Goal: Transaction & Acquisition: Purchase product/service

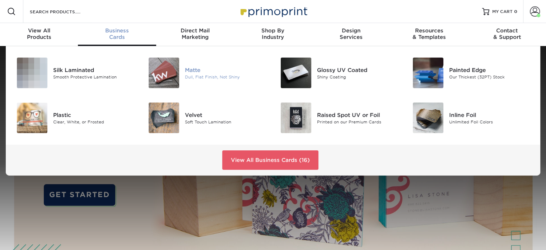
click at [196, 70] on div "Matte" at bounding box center [226, 70] width 83 height 8
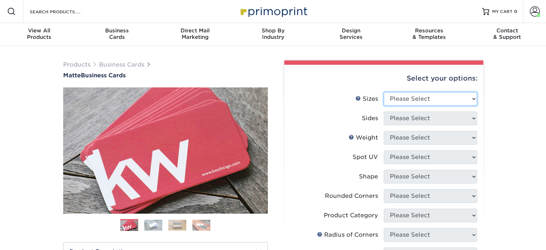
click at [403, 93] on select "Please Select 1.5" x 3.5" - Mini 1.75" x 3.5" - Mini 2" x 2" - Square 2" x 3" -…" at bounding box center [430, 99] width 93 height 14
select select "2.00x3.50"
click at [384, 92] on select "Please Select 1.5" x 3.5" - Mini 1.75" x 3.5" - Mini 2" x 2" - Square 2" x 3" -…" at bounding box center [430, 99] width 93 height 14
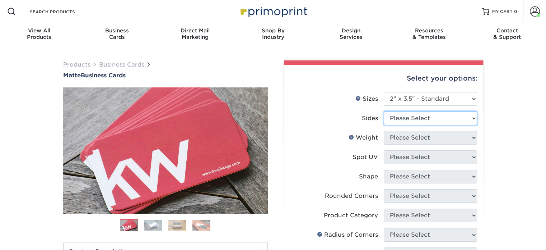
click at [409, 122] on select "Please Select Print Both Sides Print Front Only" at bounding box center [430, 118] width 93 height 14
select select "13abbda7-1d64-4f25-8bb2-c179b224825d"
click at [384, 111] on select "Please Select Print Both Sides Print Front Only" at bounding box center [430, 118] width 93 height 14
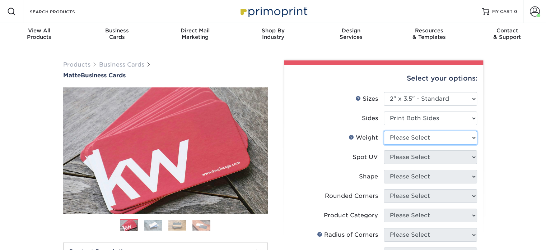
click at [398, 135] on select "Please Select 16PT 14PT" at bounding box center [430, 138] width 93 height 14
select select "16PT"
click at [384, 131] on select "Please Select 16PT 14PT" at bounding box center [430, 138] width 93 height 14
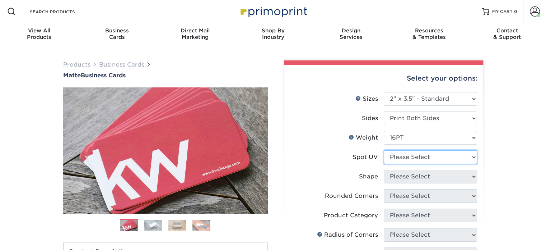
click at [411, 155] on select "Please Select No Spot UV Front and Back (Both Sides) Front Only Back Only" at bounding box center [430, 157] width 93 height 14
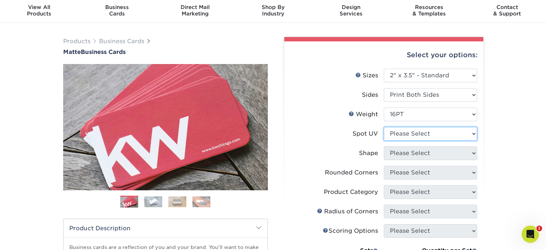
scroll to position [36, 0]
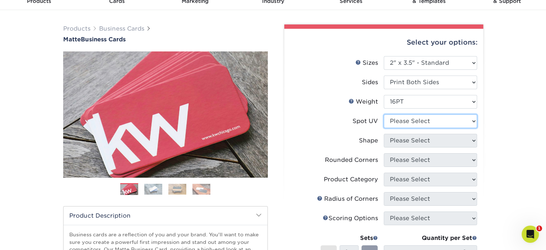
click at [428, 122] on select "Please Select No Spot UV Front and Back (Both Sides) Front Only Back Only" at bounding box center [430, 121] width 93 height 14
select select "0"
click at [384, 114] on select "Please Select No Spot UV Front and Back (Both Sides) Front Only Back Only" at bounding box center [430, 121] width 93 height 14
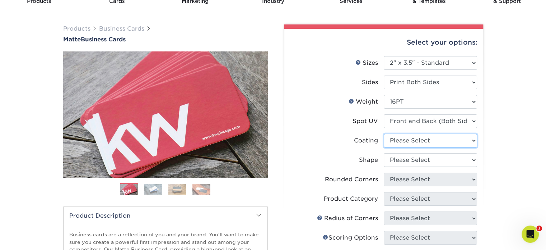
click at [411, 141] on select at bounding box center [430, 141] width 93 height 14
select select "121bb7b5-3b4d-429f-bd8d-bbf80e953313"
click at [384, 134] on select at bounding box center [430, 141] width 93 height 14
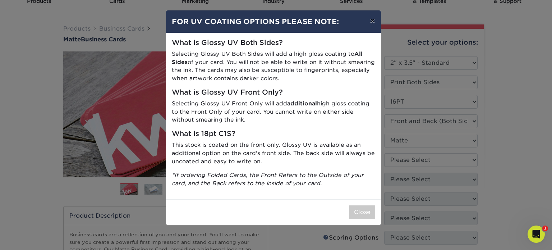
click at [373, 20] on button "×" at bounding box center [372, 20] width 17 height 20
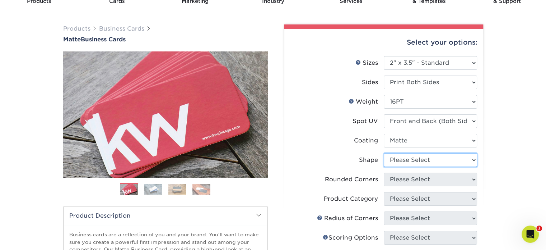
click at [421, 158] on select "Please Select Standard" at bounding box center [430, 160] width 93 height 14
select select "standard"
click at [384, 153] on select "Please Select Standard" at bounding box center [430, 160] width 93 height 14
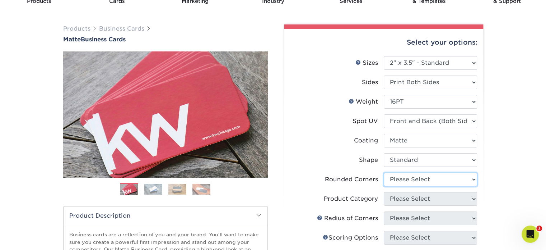
click at [408, 180] on select "Please Select Yes - Round 2 Corners Yes - Round 4 Corners No" at bounding box center [430, 179] width 93 height 14
select select "0"
click at [384, 172] on select "Please Select Yes - Round 2 Corners Yes - Round 4 Corners No" at bounding box center [430, 179] width 93 height 14
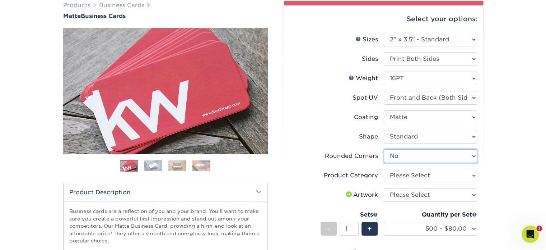
scroll to position [72, 0]
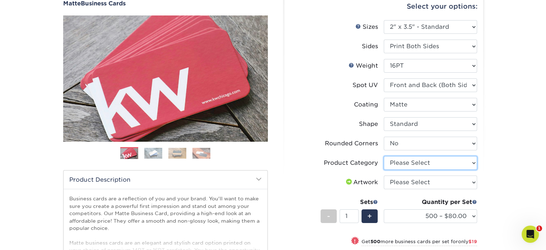
click at [401, 158] on select "Please Select Business Cards" at bounding box center [430, 163] width 93 height 14
select select "3b5148f1-0588-4f88-a218-97bcfdce65c1"
click at [384, 156] on select "Please Select Business Cards" at bounding box center [430, 163] width 93 height 14
click at [397, 177] on select "Please Select I will upload files I need a design - $100" at bounding box center [430, 182] width 93 height 14
select select "upload"
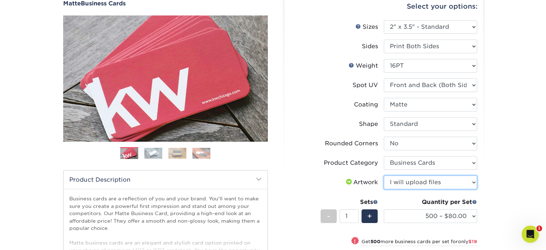
click at [384, 175] on select "Please Select I will upload files I need a design - $100" at bounding box center [430, 182] width 93 height 14
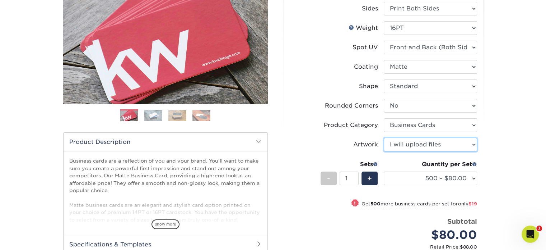
scroll to position [180, 0]
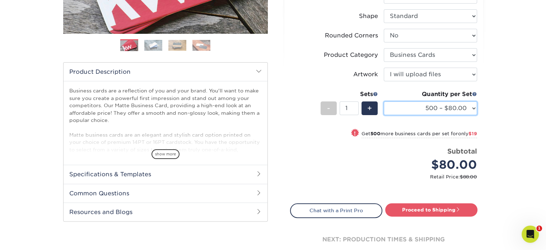
click at [461, 106] on select "500 – $80.00 1000 – $99.00 2500 – $187.00 5000 – $254.00 10000 – $558.00 15000 …" at bounding box center [430, 108] width 93 height 14
select select "1000 – $99.00"
click at [384, 101] on select "500 – $80.00 1000 – $99.00 2500 – $187.00 5000 – $254.00 10000 – $558.00 15000 …" at bounding box center [430, 108] width 93 height 14
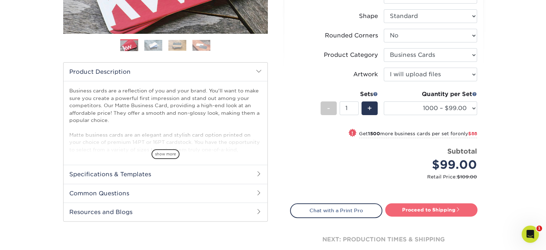
click at [415, 210] on link "Proceed to Shipping" at bounding box center [431, 209] width 92 height 13
type input "Set 1"
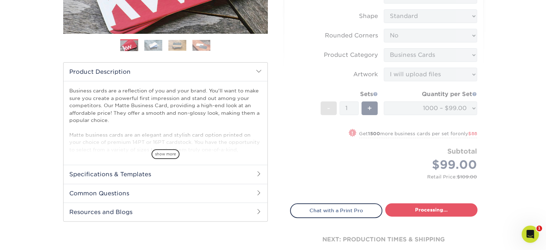
select select "3860e734-3bad-4a7a-915d-f3134a933cb6"
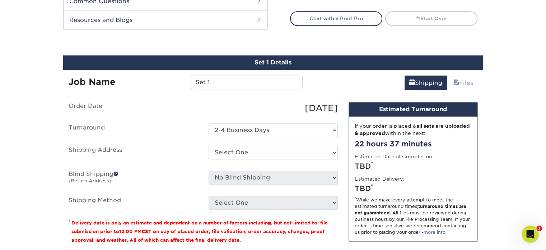
scroll to position [401, 0]
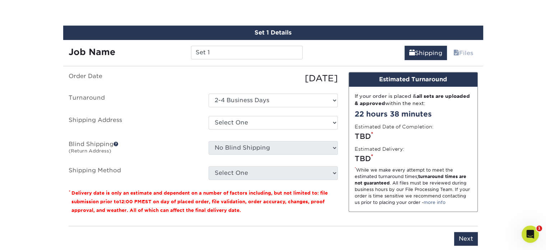
drag, startPoint x: 213, startPoint y: 43, endPoint x: 209, endPoint y: 48, distance: 6.6
click at [211, 43] on div "Job Name Set 1" at bounding box center [185, 50] width 245 height 20
drag, startPoint x: 212, startPoint y: 57, endPoint x: 189, endPoint y: 47, distance: 24.6
click at [189, 47] on div "Set 1" at bounding box center [247, 53] width 122 height 14
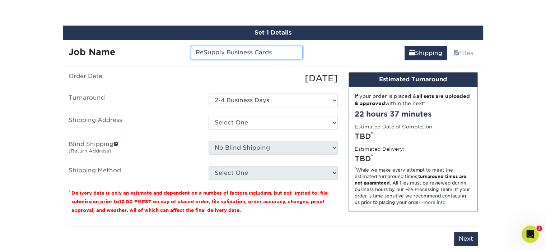
type input "ReSupply Business Cards"
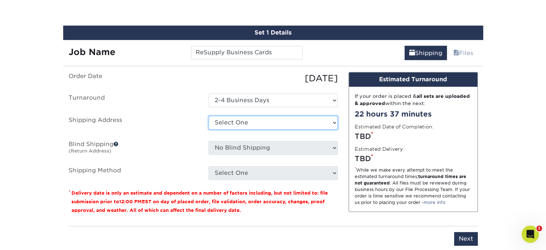
click at [239, 122] on select "Select One Benigno Warehouse Corporate HQ GHME Conference Goodwill Home Medical…" at bounding box center [273, 123] width 129 height 14
click at [209, 116] on select "Select One Benigno Warehouse Corporate HQ GHME Conference Goodwill Home Medical…" at bounding box center [273, 123] width 129 height 14
click at [238, 126] on select "Select One Benigno Warehouse Corporate HQ GHME Conference Goodwill Home Medical…" at bounding box center [273, 123] width 129 height 14
select select "89403"
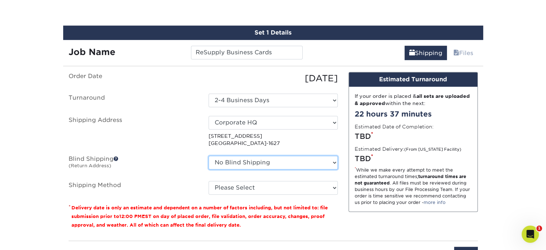
click at [256, 163] on select "No Blind Shipping Benigno Warehouse Corporate HQ GHME Conference Goodwill Home …" at bounding box center [273, 163] width 129 height 14
click at [249, 193] on fieldset "Order Date 09/11/2025 Turnaround Select One 2-4 Business Days Shipping Address …" at bounding box center [203, 137] width 269 height 131
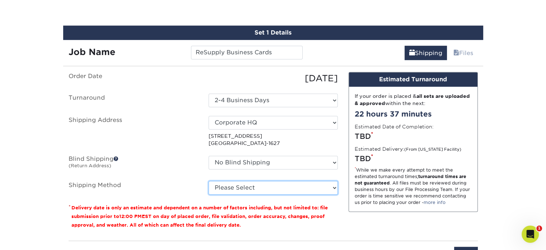
click at [248, 188] on select "Please Select Ground Shipping (+$8.96) 3 Day Shipping Service (+$17.93) 2 Day A…" at bounding box center [273, 188] width 129 height 14
select select "03"
click at [209, 181] on select "Please Select Ground Shipping (+$8.96) 3 Day Shipping Service (+$17.93) 2 Day A…" at bounding box center [273, 188] width 129 height 14
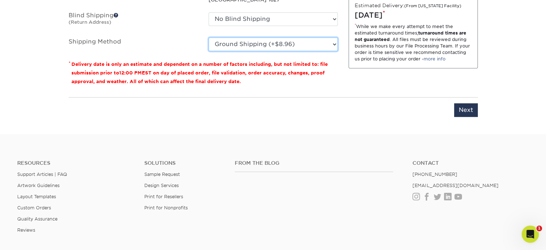
scroll to position [545, 0]
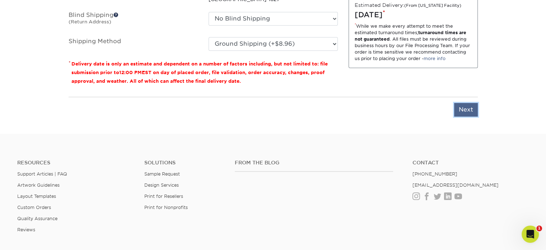
click at [464, 110] on input "Next" at bounding box center [466, 110] width 24 height 14
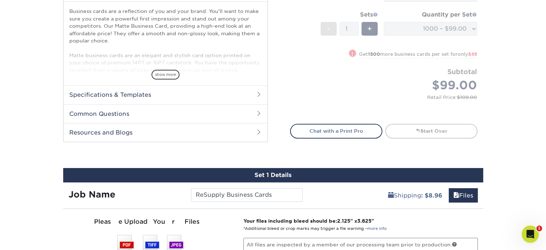
scroll to position [258, 0]
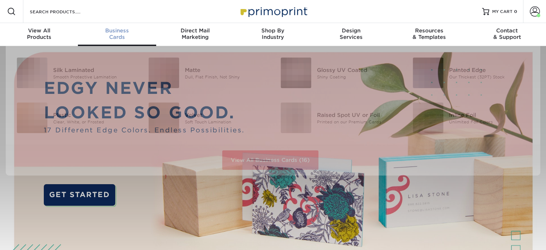
scroll to position [0, 0]
click at [121, 34] on div "Business Cards" at bounding box center [117, 33] width 78 height 13
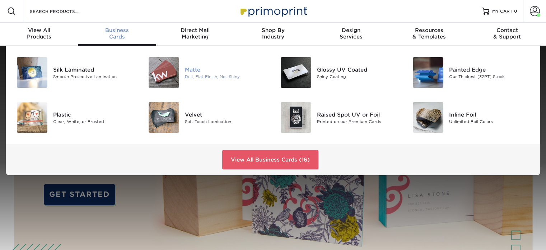
click at [204, 78] on div "Dull, Flat Finish, Not Shiny" at bounding box center [226, 76] width 83 height 6
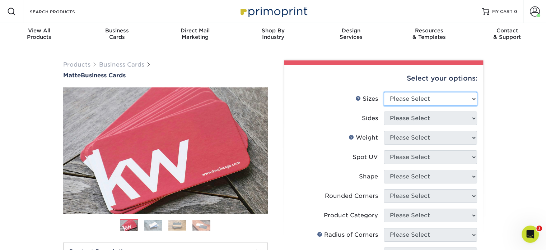
click at [410, 92] on select "Please Select 1.5" x 3.5" - Mini 1.75" x 3.5" - Mini 2" x 2" - Square 2" x 3" -…" at bounding box center [430, 99] width 93 height 14
select select "2.00x3.50"
click at [384, 92] on select "Please Select 1.5" x 3.5" - Mini 1.75" x 3.5" - Mini 2" x 2" - Square 2" x 3" -…" at bounding box center [430, 99] width 93 height 14
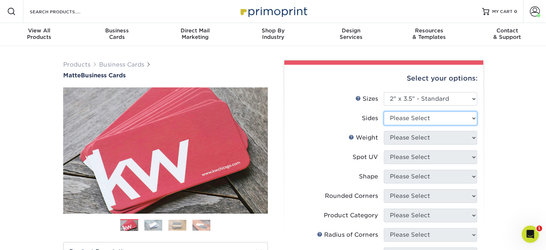
click at [404, 121] on select "Please Select Print Both Sides Print Front Only" at bounding box center [430, 118] width 93 height 14
select select "32d3c223-f82c-492b-b915-ba065a00862f"
click at [384, 111] on select "Please Select Print Both Sides Print Front Only" at bounding box center [430, 118] width 93 height 14
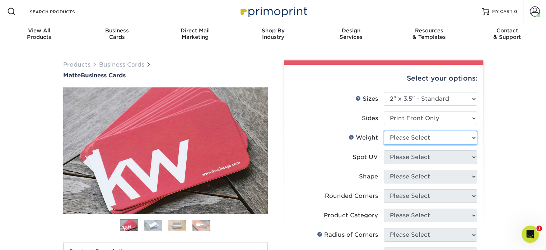
click at [399, 140] on select "Please Select 16PT 14PT" at bounding box center [430, 138] width 93 height 14
select select "16PT"
click at [384, 131] on select "Please Select 16PT 14PT" at bounding box center [430, 138] width 93 height 14
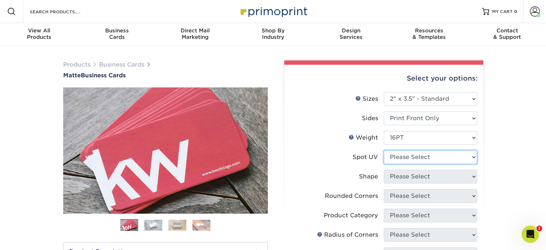
click at [398, 155] on select "Please Select No Spot UV Front Only" at bounding box center [430, 157] width 93 height 14
select select "3"
click at [384, 150] on select "Please Select No Spot UV Front Only" at bounding box center [430, 157] width 93 height 14
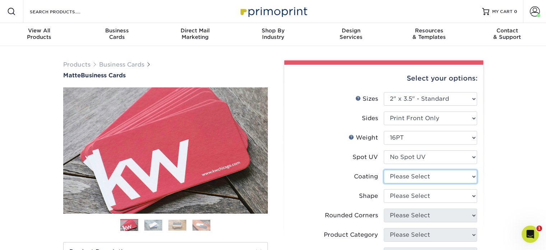
click at [400, 176] on select at bounding box center [430, 177] width 93 height 14
select select "121bb7b5-3b4d-429f-bd8d-bbf80e953313"
click at [384, 170] on select at bounding box center [430, 177] width 93 height 14
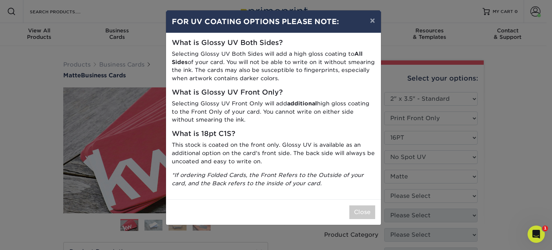
click at [404, 195] on div "× FOR UV COATING OPTIONS PLEASE NOTE: What is Glossy UV Both Sides? Selecting G…" at bounding box center [276, 125] width 552 height 250
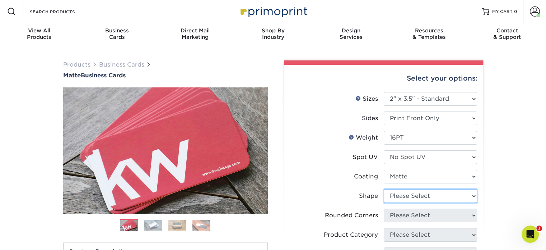
click at [402, 198] on select "Please Select Standard Oval" at bounding box center [430, 196] width 93 height 14
select select "standard"
click at [384, 189] on select "Please Select Standard Oval" at bounding box center [430, 196] width 93 height 14
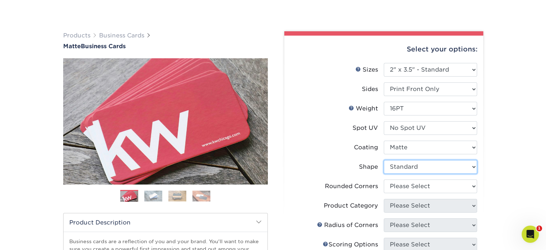
scroll to position [72, 0]
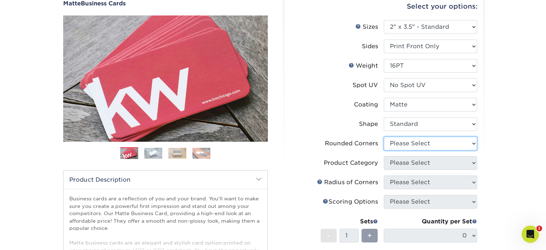
click at [409, 142] on select "Please Select Yes - Round 2 Corners Yes - Round 4 Corners No" at bounding box center [430, 143] width 93 height 14
select select "0"
click at [384, 136] on select "Please Select Yes - Round 2 Corners Yes - Round 4 Corners No" at bounding box center [430, 143] width 93 height 14
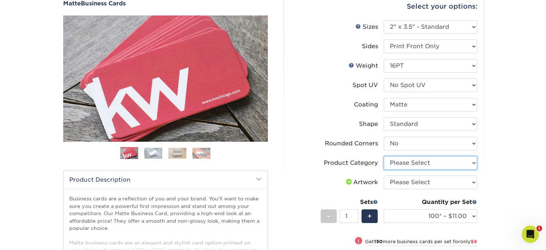
click at [405, 165] on select "Please Select Business Cards" at bounding box center [430, 163] width 93 height 14
select select "3b5148f1-0588-4f88-a218-97bcfdce65c1"
click at [384, 156] on select "Please Select Business Cards" at bounding box center [430, 163] width 93 height 14
click at [400, 184] on select "Please Select I will upload files I need a design - $100" at bounding box center [430, 182] width 93 height 14
select select "upload"
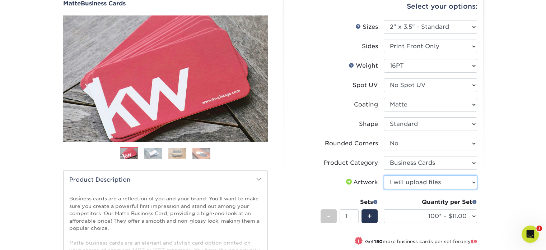
click at [384, 175] on select "Please Select I will upload files I need a design - $100" at bounding box center [430, 182] width 93 height 14
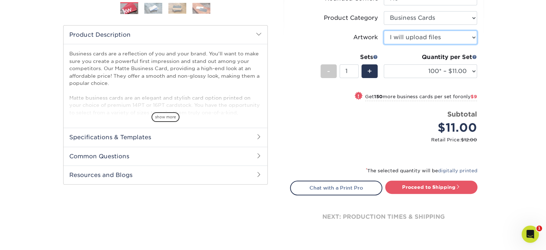
scroll to position [216, 0]
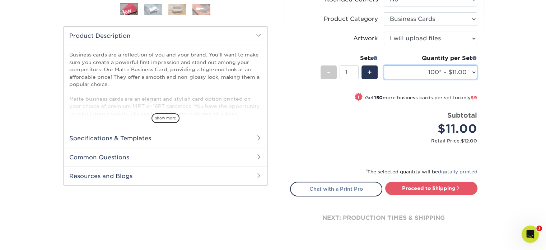
click at [421, 72] on select "100* – $11.00 250* – $20.00 500 – $39.00 1000 – $49.00 2500 – $87.00 5000 – $16…" at bounding box center [430, 72] width 93 height 14
select select "1000 – $49.00"
click at [384, 65] on select "100* – $11.00 250* – $20.00 500 – $39.00 1000 – $49.00 2500 – $87.00 5000 – $16…" at bounding box center [430, 72] width 93 height 14
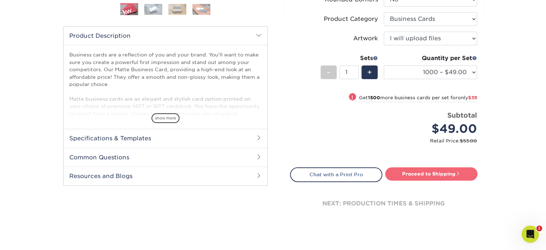
click at [415, 175] on link "Proceed to Shipping" at bounding box center [431, 173] width 92 height 13
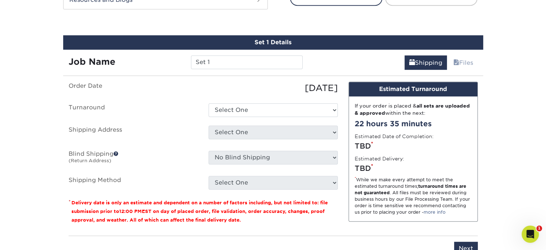
scroll to position [401, 0]
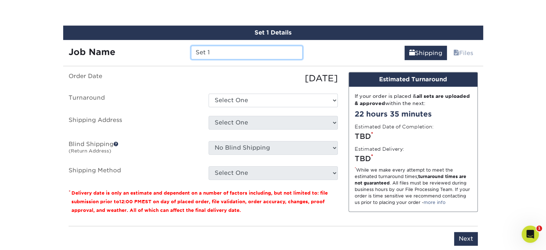
drag, startPoint x: 227, startPoint y: 56, endPoint x: 182, endPoint y: 46, distance: 45.7
click at [182, 46] on div "Job Name Set 1" at bounding box center [185, 53] width 245 height 14
type input "ReSupply Business Cards"
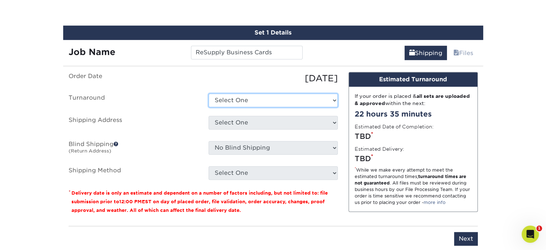
click at [231, 100] on select "Select One 2-4 Business Days 2 Day Next Business Day" at bounding box center [273, 100] width 129 height 14
click at [209, 93] on select "Select One 2-4 Business Days 2 Day Next Business Day" at bounding box center [273, 100] width 129 height 14
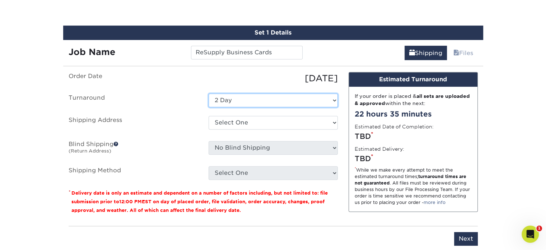
click at [245, 95] on select "Select One 2-4 Business Days 2 Day Next Business Day" at bounding box center [273, 100] width 129 height 14
select select "0fa6dd75-c9fd-4241-916c-70e34d8c81f1"
click at [209, 93] on select "Select One 2-4 Business Days 2 Day Next Business Day" at bounding box center [273, 100] width 129 height 14
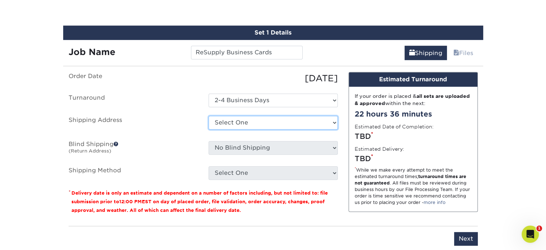
click at [236, 122] on select "Select One Benigno Warehouse Corporate HQ GHME Conference Goodwill Home Medical…" at bounding box center [273, 123] width 129 height 14
select select "89403"
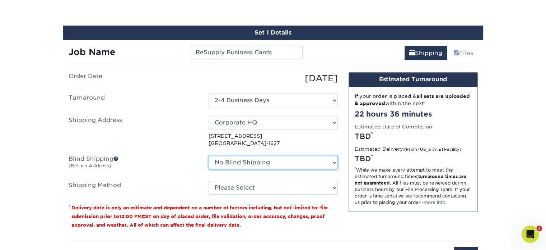
click at [244, 162] on select "No Blind Shipping Benigno Warehouse Corporate HQ GHME Conference Goodwill Home …" at bounding box center [273, 163] width 129 height 14
select select "89403"
click at [209, 156] on select "No Blind Shipping Benigno Warehouse Corporate HQ GHME Conference Goodwill Home …" at bounding box center [273, 163] width 129 height 14
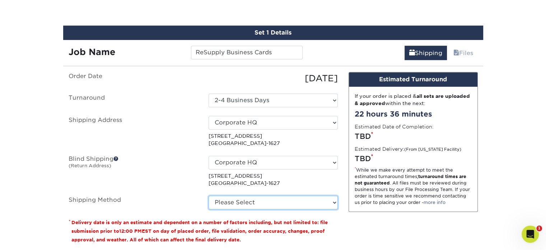
click at [242, 198] on select "Please Select Ground Shipping (+$8.96) 3 Day Shipping Service (+$15.34) 2 Day A…" at bounding box center [273, 202] width 129 height 14
select select "03"
click at [209, 195] on select "Please Select Ground Shipping (+$8.96) 3 Day Shipping Service (+$15.34) 2 Day A…" at bounding box center [273, 202] width 129 height 14
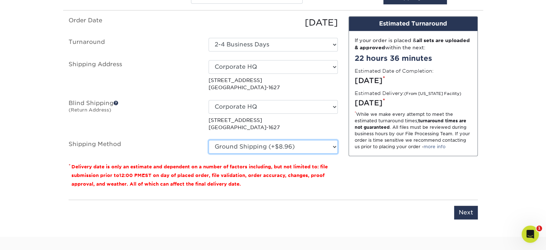
scroll to position [437, 0]
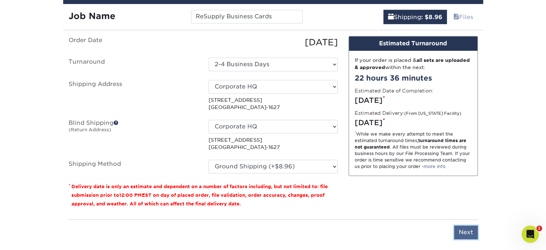
click at [462, 231] on input "Next" at bounding box center [466, 232] width 24 height 14
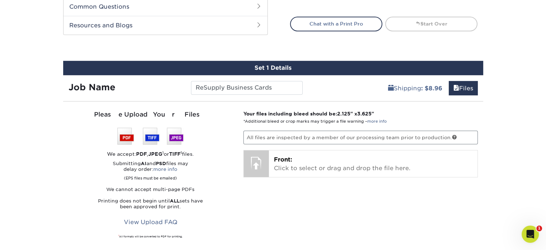
scroll to position [365, 0]
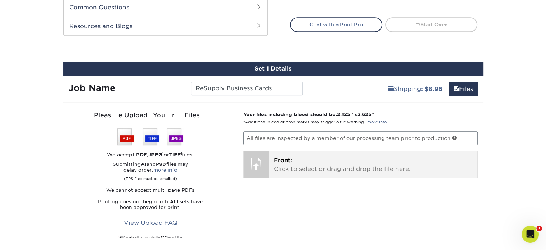
click at [309, 166] on p "Front: Click to select or drag and drop the file here." at bounding box center [373, 164] width 199 height 17
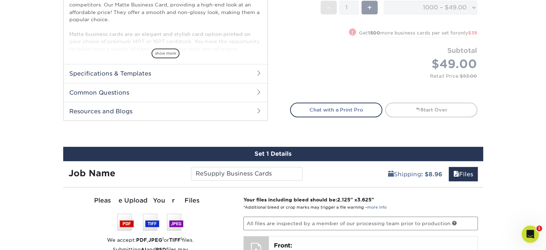
scroll to position [222, 0]
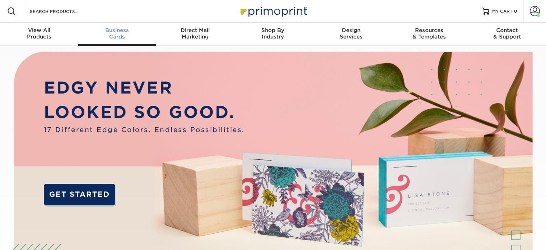
scroll to position [1, 0]
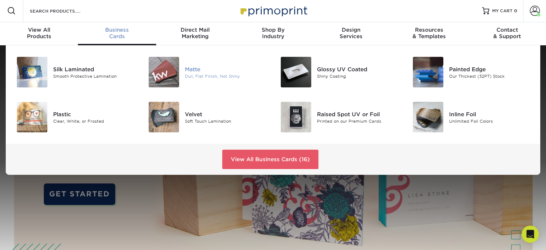
click at [176, 73] on img at bounding box center [164, 72] width 31 height 31
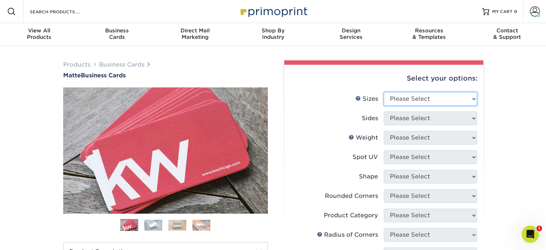
click at [417, 94] on select "Please Select 1.5" x 3.5" - Mini 1.75" x 3.5" - Mini 2" x 2" - Square 2" x 3" -…" at bounding box center [430, 99] width 93 height 14
select select "2.00x3.50"
click at [384, 92] on select "Please Select 1.5" x 3.5" - Mini 1.75" x 3.5" - Mini 2" x 2" - Square 2" x 3" -…" at bounding box center [430, 99] width 93 height 14
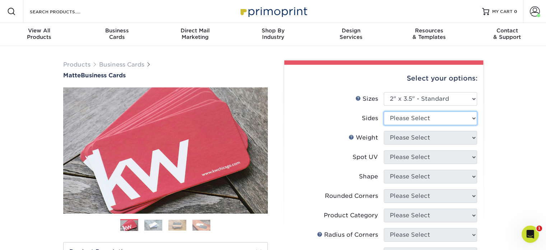
click at [402, 112] on select "Please Select Print Both Sides Print Front Only" at bounding box center [430, 118] width 93 height 14
select select "13abbda7-1d64-4f25-8bb2-c179b224825d"
click at [384, 111] on select "Please Select Print Both Sides Print Front Only" at bounding box center [430, 118] width 93 height 14
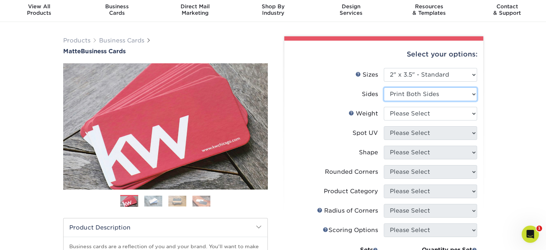
scroll to position [36, 0]
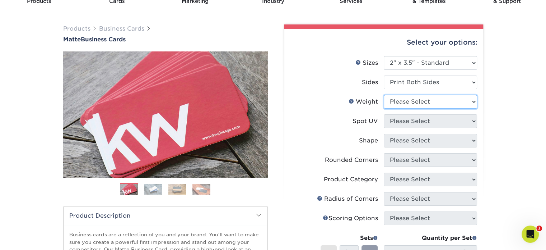
click at [397, 99] on select "Please Select 16PT 14PT" at bounding box center [430, 102] width 93 height 14
select select "16PT"
click at [384, 95] on select "Please Select 16PT 14PT" at bounding box center [430, 102] width 93 height 14
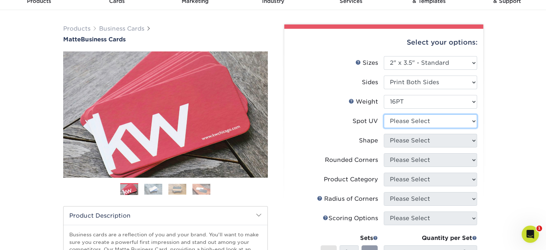
click at [394, 120] on select "Please Select No Spot UV Front and Back (Both Sides) Front Only Back Only" at bounding box center [430, 121] width 93 height 14
select select "3"
click at [384, 114] on select "Please Select No Spot UV Front and Back (Both Sides) Front Only Back Only" at bounding box center [430, 121] width 93 height 14
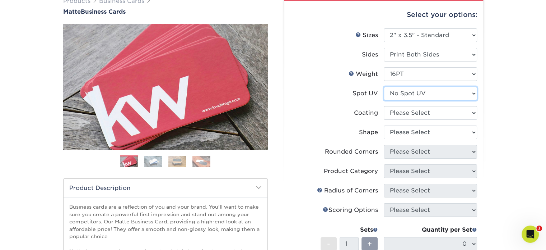
scroll to position [108, 0]
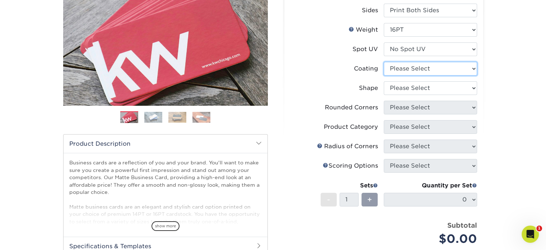
click at [413, 70] on select at bounding box center [430, 69] width 93 height 14
select select "121bb7b5-3b4d-429f-bd8d-bbf80e953313"
click at [384, 62] on select at bounding box center [430, 69] width 93 height 14
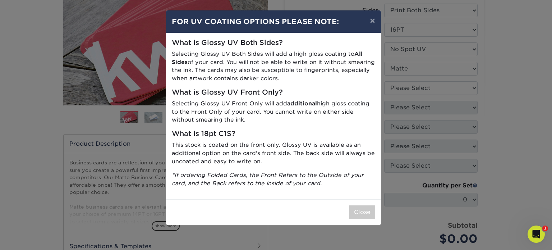
click at [242, 162] on p "This stock is coated on the front only. Glossy UV is available as an additional…" at bounding box center [273, 153] width 203 height 24
click at [364, 211] on button "Close" at bounding box center [362, 212] width 26 height 14
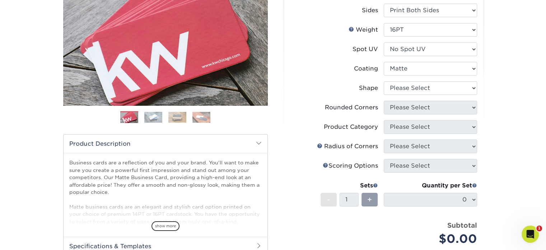
click at [419, 80] on li "Coating" at bounding box center [384, 71] width 187 height 19
click at [421, 85] on select "Please Select Standard Oval" at bounding box center [430, 88] width 93 height 14
select select "standard"
click at [384, 81] on select "Please Select Standard Oval" at bounding box center [430, 88] width 93 height 14
click at [407, 107] on select "Please Select Yes - Round 2 Corners Yes - Round 4 Corners No" at bounding box center [430, 108] width 93 height 14
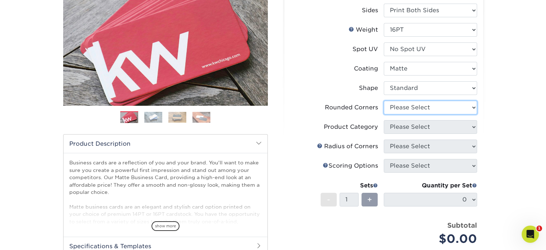
select select "0"
click at [384, 101] on select "Please Select Yes - Round 2 Corners Yes - Round 4 Corners No" at bounding box center [430, 108] width 93 height 14
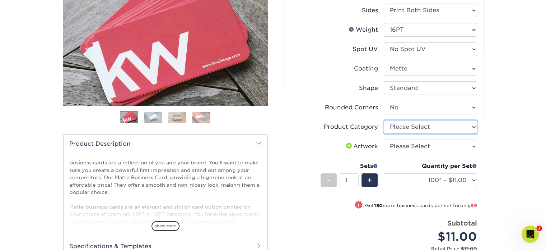
click at [406, 129] on select "Please Select Business Cards" at bounding box center [430, 127] width 93 height 14
select select "3b5148f1-0588-4f88-a218-97bcfdce65c1"
click at [384, 120] on select "Please Select Business Cards" at bounding box center [430, 127] width 93 height 14
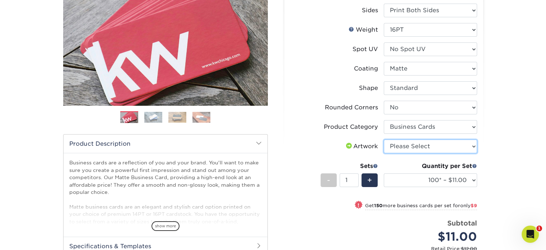
click at [404, 148] on select "Please Select I will upload files I need a design - $100" at bounding box center [430, 146] width 93 height 14
select select "upload"
click at [384, 139] on select "Please Select I will upload files I need a design - $100" at bounding box center [430, 146] width 93 height 14
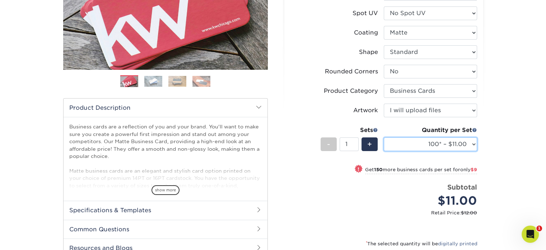
click at [412, 142] on select "100* – $11.00 250* – $20.00 500 – $39.00 1000 – $49.00 2500 – $87.00 5000 – $16…" at bounding box center [430, 144] width 93 height 14
select select "1000 – $49.00"
click at [384, 137] on select "100* – $11.00 250* – $20.00 500 – $39.00 1000 – $49.00 2500 – $87.00 5000 – $16…" at bounding box center [430, 144] width 93 height 14
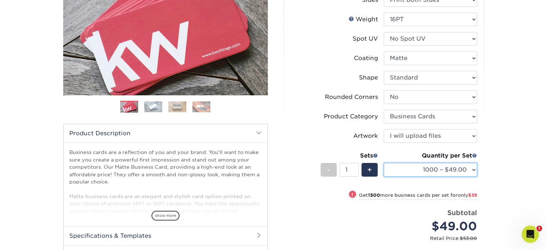
scroll to position [216, 0]
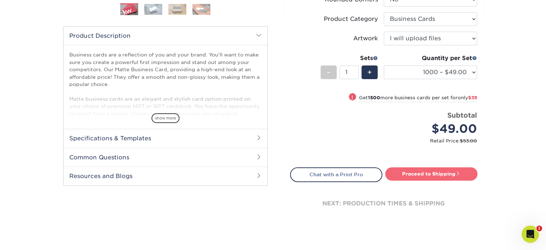
click at [416, 172] on link "Proceed to Shipping" at bounding box center [431, 173] width 92 height 13
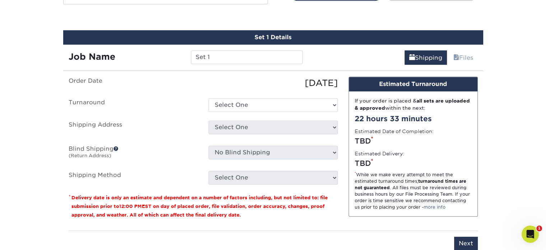
scroll to position [401, 0]
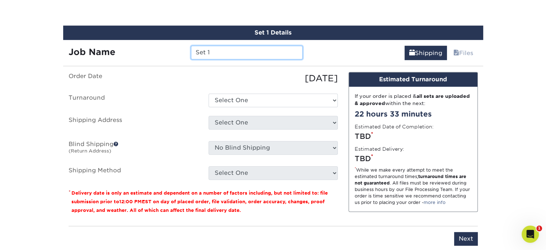
drag, startPoint x: 224, startPoint y: 56, endPoint x: 189, endPoint y: 50, distance: 35.7
click at [189, 50] on div "Set 1" at bounding box center [247, 53] width 122 height 14
type input "Resupply Business Cards"
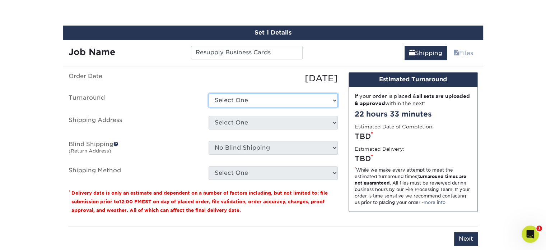
click at [215, 96] on select "Select One 2-4 Business Days 2 Day Next Business Day" at bounding box center [273, 100] width 129 height 14
select select "b26dbba4-becb-4f18-80b9-4627273e8b11"
click at [209, 93] on select "Select One 2-4 Business Days 2 Day Next Business Day" at bounding box center [273, 100] width 129 height 14
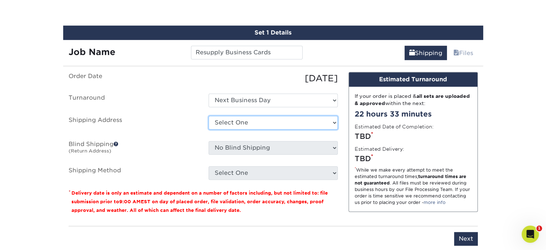
drag, startPoint x: 241, startPoint y: 123, endPoint x: 244, endPoint y: 126, distance: 4.8
click at [241, 123] on select "Select One Benigno Warehouse Corporate HQ GHME Conference Goodwill Home Medical…" at bounding box center [273, 123] width 129 height 14
select select "89403"
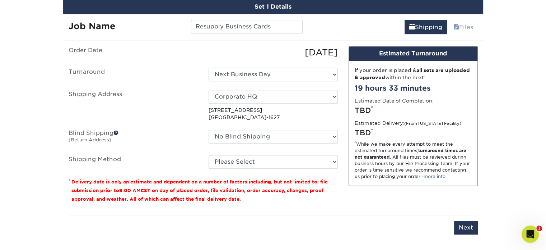
scroll to position [437, 0]
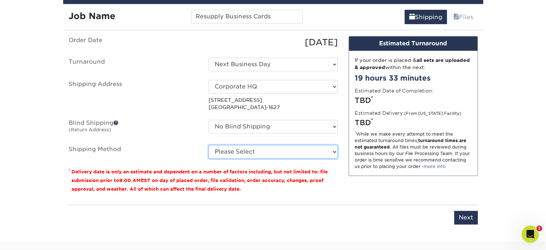
click at [241, 150] on select "Please Select Ground Shipping (+$8.96) 3 Day Shipping Service (+$15.34) 2 Day A…" at bounding box center [273, 152] width 129 height 14
select select "03"
click at [209, 145] on select "Please Select Ground Shipping (+$8.96) 3 Day Shipping Service (+$15.34) 2 Day A…" at bounding box center [273, 152] width 129 height 14
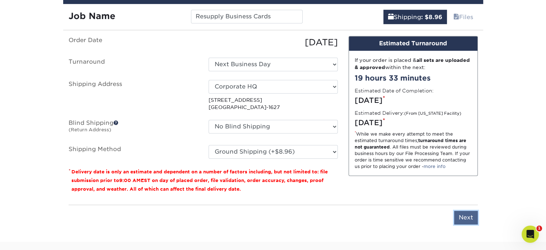
click at [461, 215] on input "Next" at bounding box center [466, 217] width 24 height 14
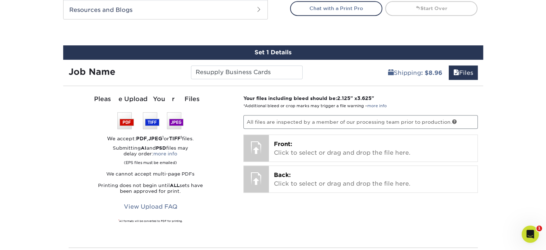
scroll to position [395, 0]
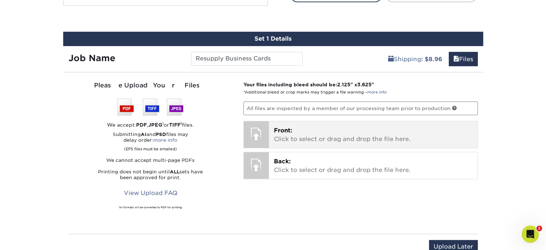
click at [321, 139] on p "Front: Click to select or drag and drop the file here." at bounding box center [373, 134] width 199 height 17
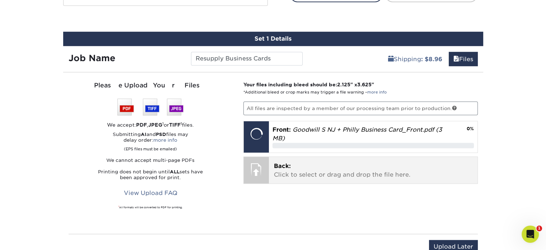
click at [282, 169] on p "Back: Click to select or drag and drop the file here." at bounding box center [373, 170] width 199 height 17
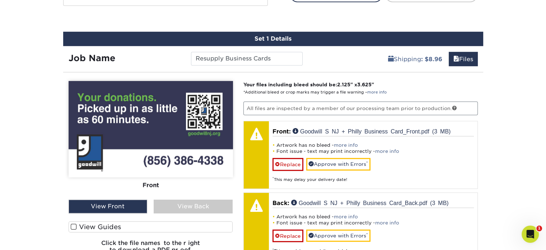
click at [173, 205] on div "View Back" at bounding box center [193, 206] width 79 height 14
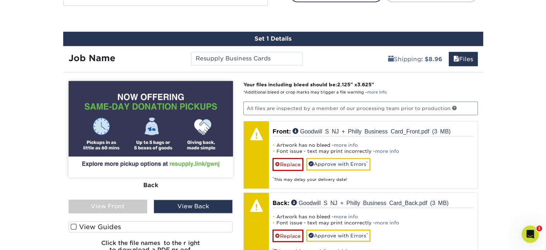
click at [173, 205] on div "View Back" at bounding box center [193, 206] width 79 height 14
click at [114, 205] on div "View Front" at bounding box center [108, 206] width 79 height 14
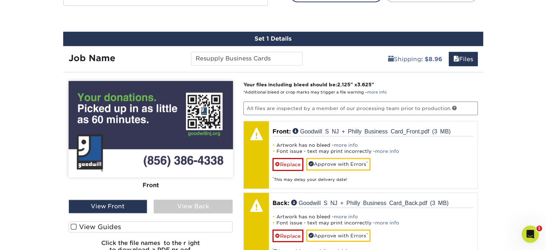
click at [175, 210] on div "View Back" at bounding box center [193, 206] width 79 height 14
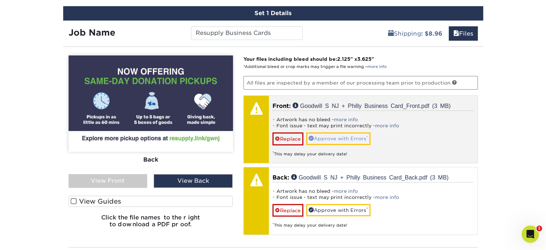
scroll to position [431, 0]
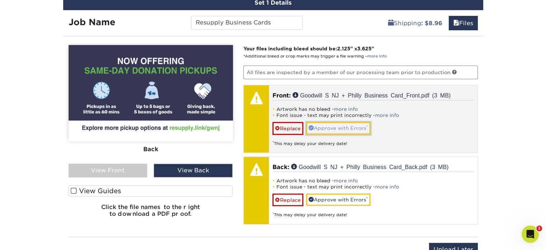
click at [346, 127] on link "Approve with Errors *" at bounding box center [338, 128] width 64 height 12
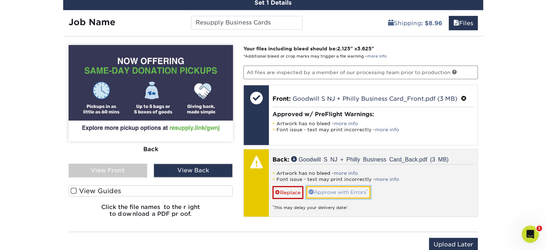
click at [324, 189] on link "Approve with Errors *" at bounding box center [338, 192] width 64 height 12
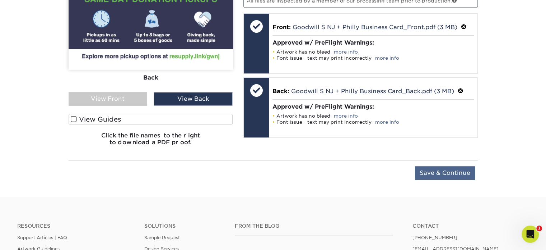
scroll to position [503, 0]
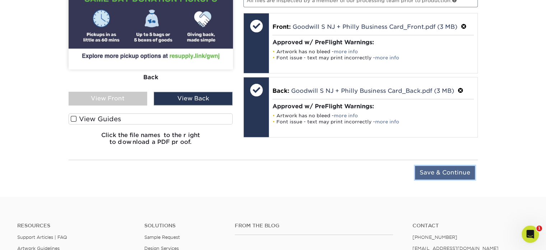
click at [439, 172] on input "Save & Continue" at bounding box center [445, 173] width 60 height 14
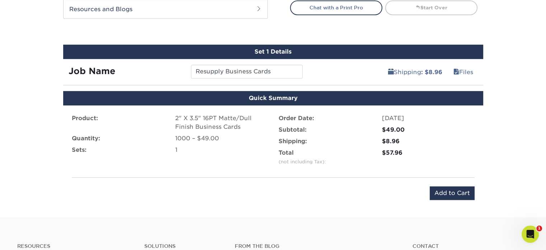
scroll to position [395, 0]
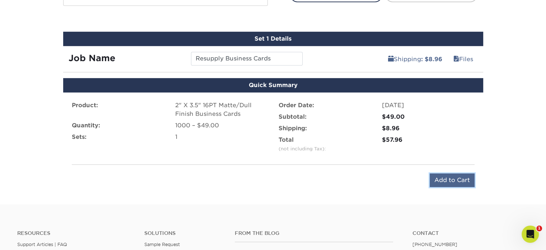
click at [460, 181] on input "Add to Cart" at bounding box center [452, 180] width 45 height 14
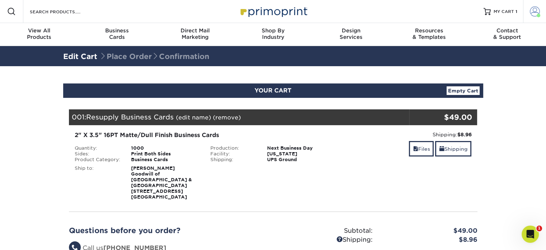
click at [534, 13] on span at bounding box center [535, 11] width 10 height 10
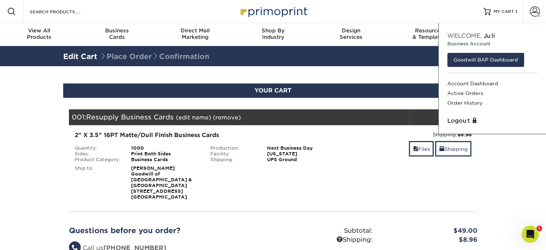
click at [537, 184] on section "YOUR CART Empty Cart Your Cart is Empty Goodwill BAP Dashboard View Account Act…" at bounding box center [273, 201] width 546 height 270
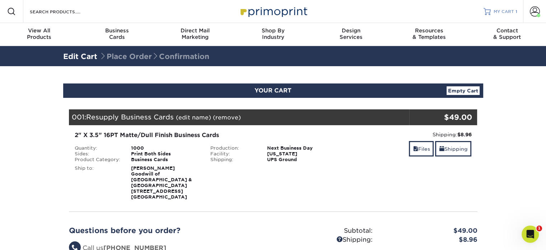
click at [489, 8] on div at bounding box center [487, 11] width 7 height 7
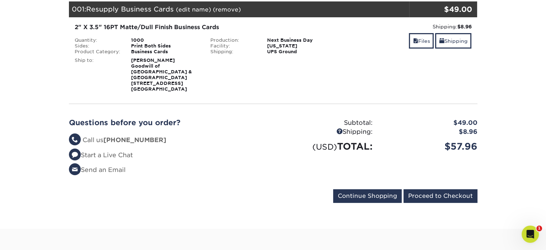
scroll to position [72, 0]
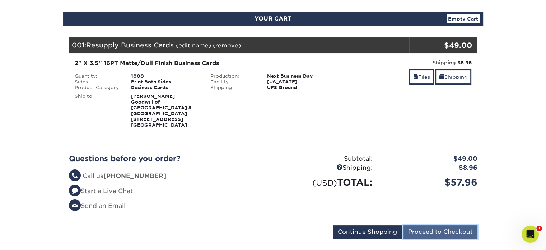
click at [448, 225] on input "Proceed to Checkout" at bounding box center [441, 232] width 74 height 14
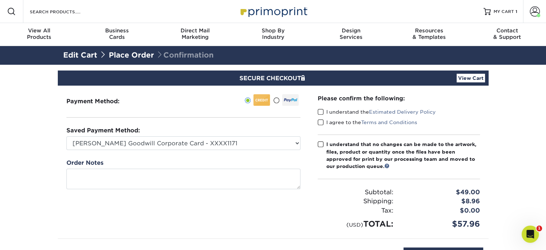
click at [321, 112] on span at bounding box center [321, 111] width 6 height 7
click at [0, 0] on input "I understand the Estimated Delivery Policy" at bounding box center [0, 0] width 0 height 0
click at [320, 121] on span at bounding box center [321, 122] width 6 height 7
click at [0, 0] on input "I agree to the Terms and Conditions" at bounding box center [0, 0] width 0 height 0
click at [318, 148] on label "I understand that no changes can be made to the artwork, files, product or quan…" at bounding box center [399, 154] width 162 height 29
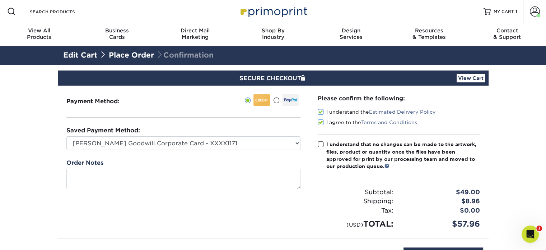
click at [0, 0] on input "I understand that no changes can be made to the artwork, files, product or quan…" at bounding box center [0, 0] width 0 height 0
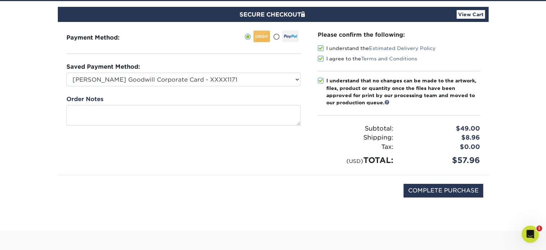
scroll to position [108, 0]
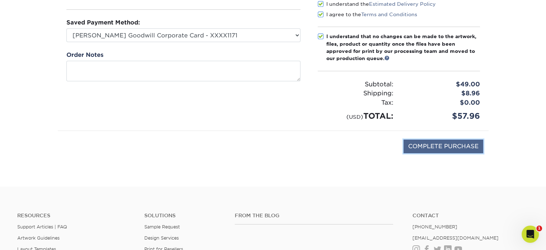
click at [414, 147] on input "COMPLETE PURCHASE" at bounding box center [444, 146] width 80 height 14
type input "PROCESSING, PLEASE WAIT..."
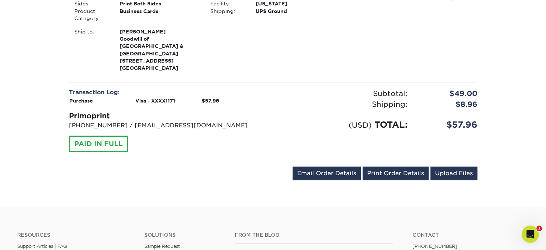
scroll to position [251, 0]
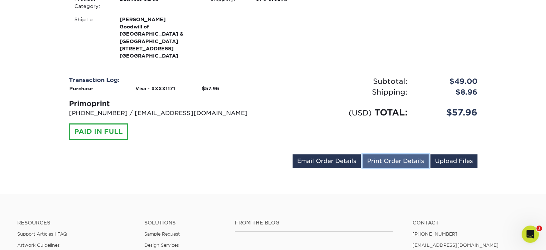
click at [388, 154] on link "Print Order Details" at bounding box center [396, 161] width 66 height 14
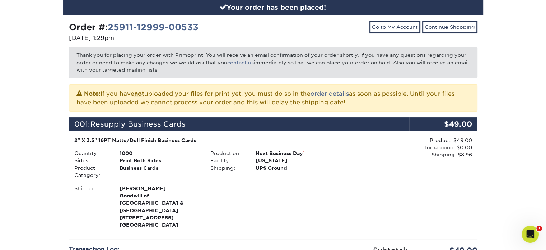
scroll to position [0, 0]
